Goal: Task Accomplishment & Management: Use online tool/utility

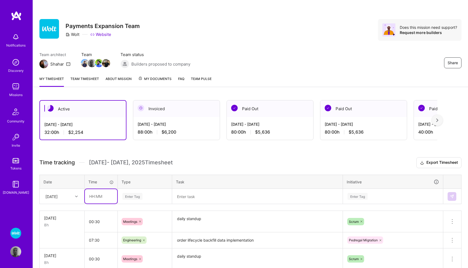
click at [96, 199] on input "text" at bounding box center [101, 196] width 32 height 14
type input "01:30"
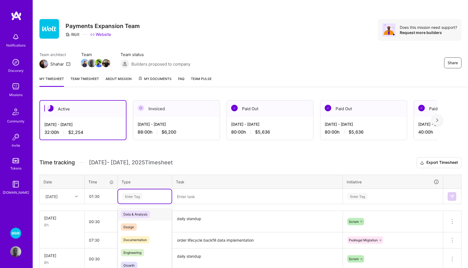
scroll to position [21, 0]
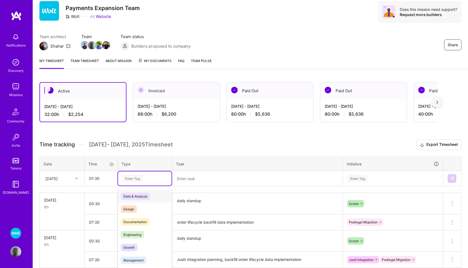
click at [136, 185] on div "option Data & Analysis focused, 0 of 2. 17 results available. Use Up and Down t…" at bounding box center [145, 178] width 54 height 14
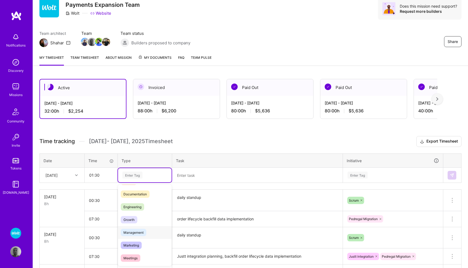
scroll to position [26, 0]
click at [131, 255] on span "Meetings" at bounding box center [131, 256] width 20 height 7
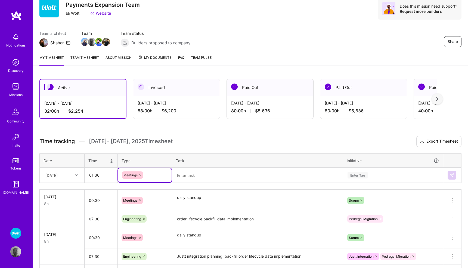
click at [191, 176] on textarea at bounding box center [257, 175] width 169 height 14
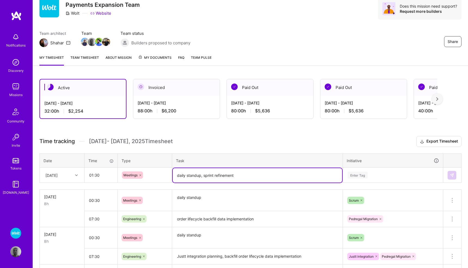
type textarea "daily standup, sprint refinement"
click at [351, 174] on div "Enter Tag" at bounding box center [393, 175] width 100 height 14
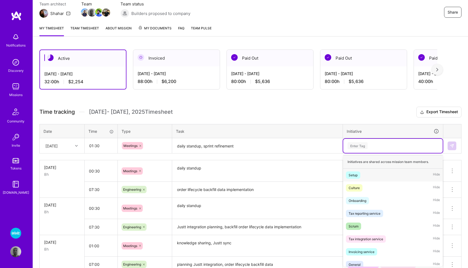
scroll to position [51, 0]
click at [356, 223] on div "Scrum" at bounding box center [354, 226] width 10 height 6
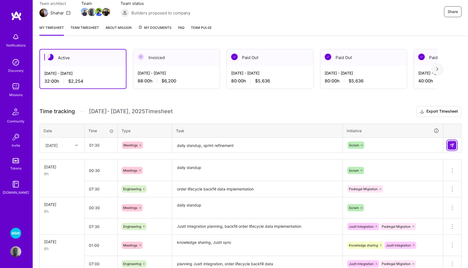
click at [453, 145] on img at bounding box center [452, 145] width 4 height 4
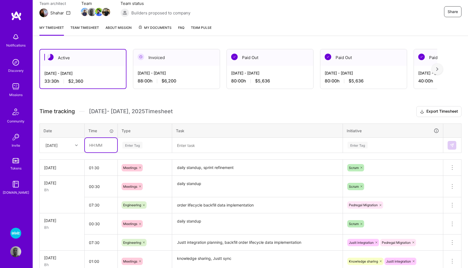
click at [92, 146] on input "text" at bounding box center [101, 145] width 32 height 14
type input "06:30"
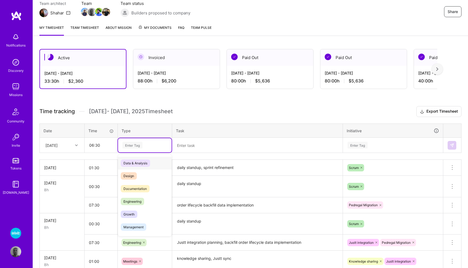
click at [129, 144] on div "Enter Tag" at bounding box center [132, 145] width 20 height 8
click at [132, 202] on span "Engineering" at bounding box center [132, 201] width 23 height 7
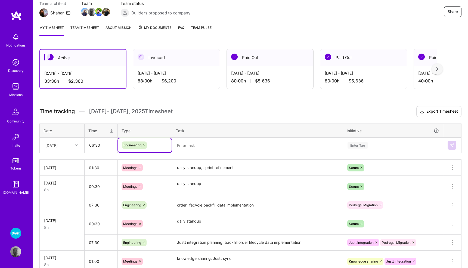
click at [188, 144] on textarea at bounding box center [257, 145] width 169 height 14
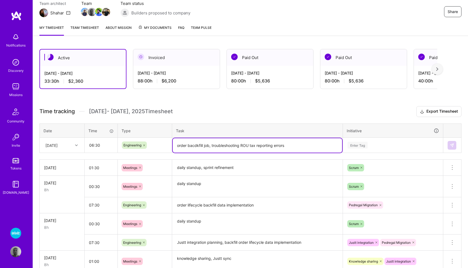
type textarea "order bacdkfill job, troubleshooting ROU tax reporting errors"
click at [360, 144] on div "Enter Tag" at bounding box center [358, 145] width 20 height 8
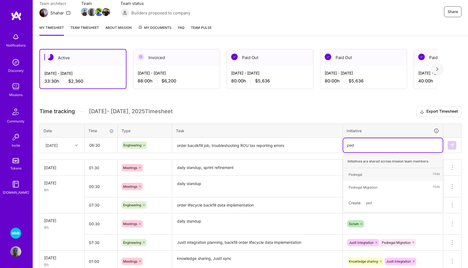
type input "pedr"
click at [355, 188] on div "Pedregal Migration" at bounding box center [363, 187] width 29 height 6
type input "rou"
click at [370, 173] on div "ROU Expansion" at bounding box center [360, 175] width 23 height 6
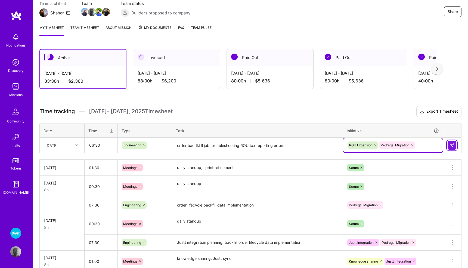
click at [450, 146] on img at bounding box center [452, 145] width 4 height 4
